Goal: Information Seeking & Learning: Learn about a topic

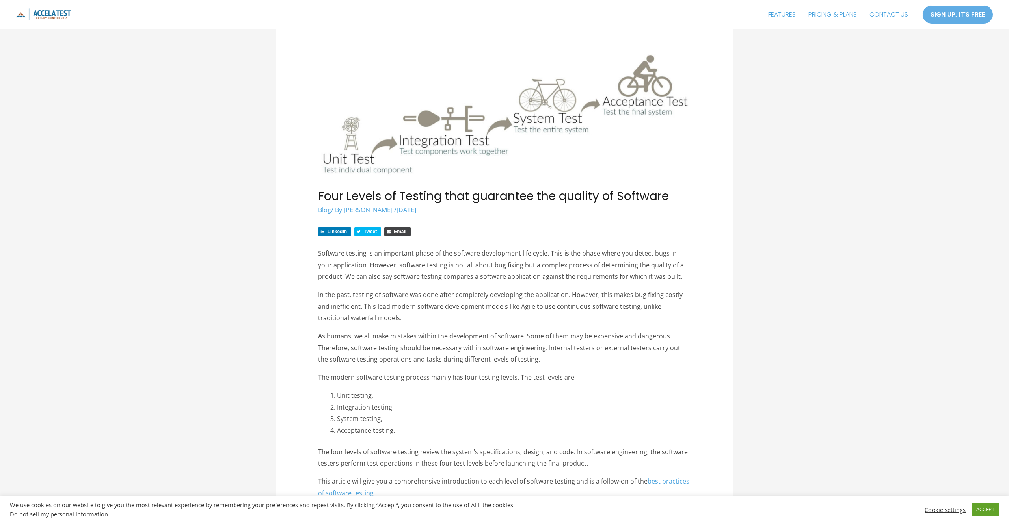
scroll to position [41, 0]
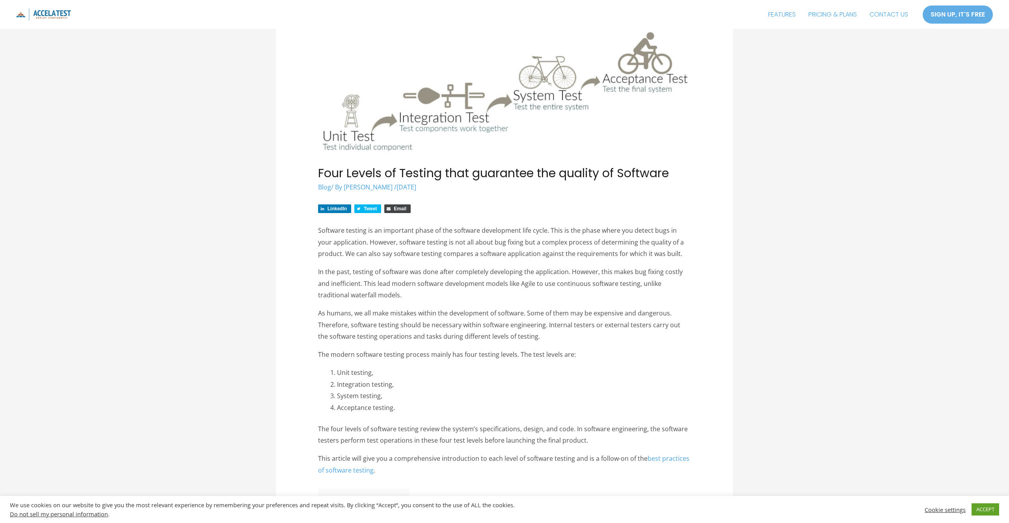
scroll to position [60, 0]
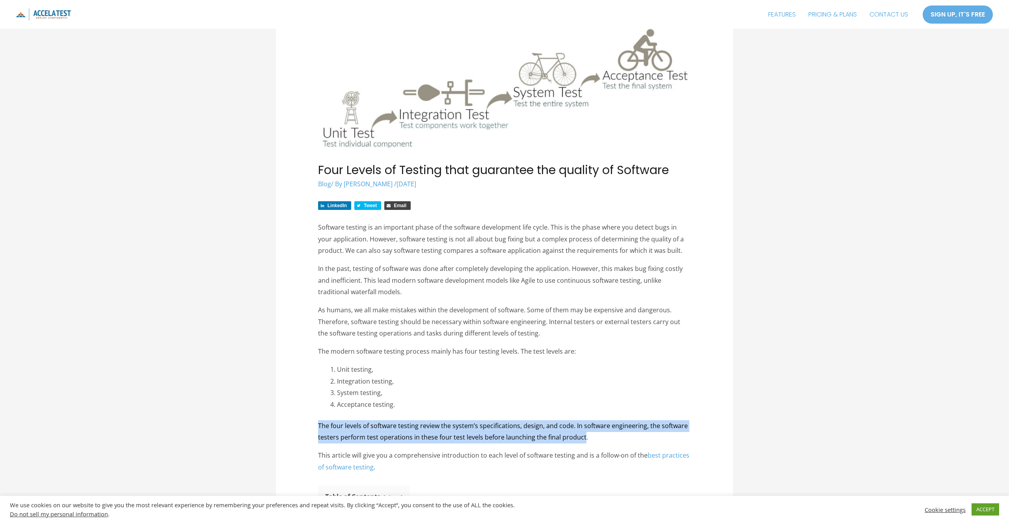
drag, startPoint x: 571, startPoint y: 439, endPoint x: 312, endPoint y: 424, distance: 259.3
copy span "The four levels of software testing review the system’s specifications, design,…"
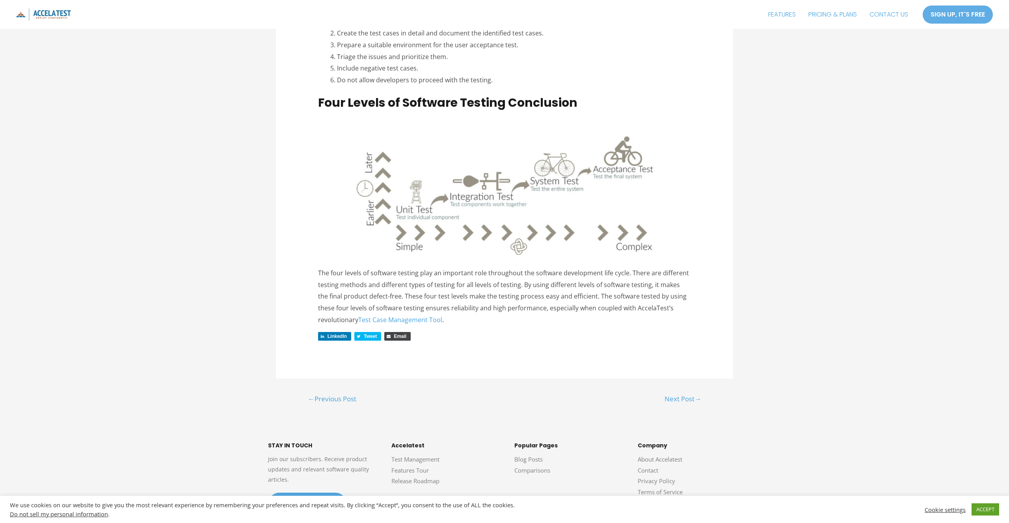
click at [405, 268] on p "The four levels of software testing play an important role throughout the softw…" at bounding box center [504, 297] width 373 height 59
drag, startPoint x: 522, startPoint y: 249, endPoint x: 392, endPoint y: 265, distance: 130.6
click at [392, 268] on p "The four levels of software testing play an important role throughout the softw…" at bounding box center [504, 297] width 373 height 59
copy p "By using different levels of software testing, it makes the final product defec…"
